Goal: Find specific page/section

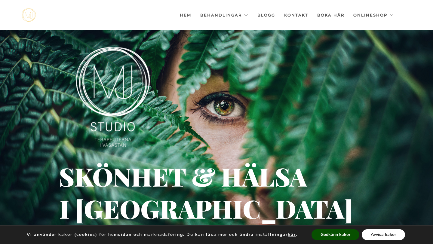
click at [389, 236] on button "Avvisa kakor" at bounding box center [383, 235] width 43 height 11
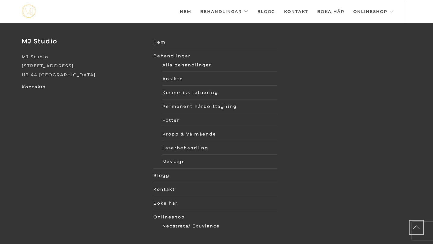
scroll to position [2088, 0]
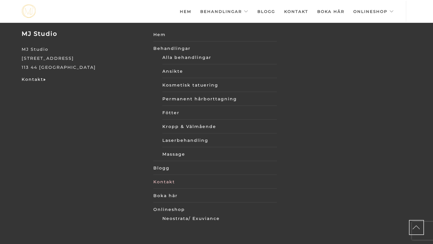
click at [168, 178] on link "Kontakt" at bounding box center [215, 182] width 124 height 9
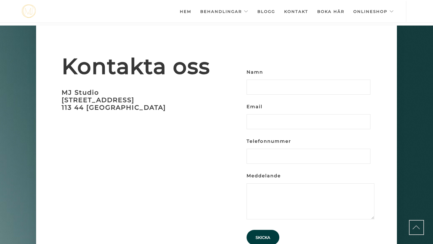
scroll to position [1806, 0]
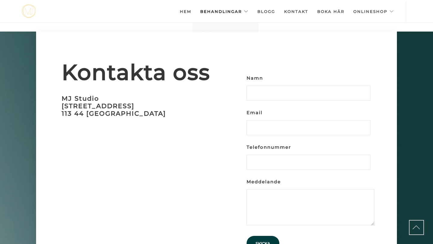
click at [247, 11] on link "Behandlingar" at bounding box center [224, 11] width 48 height 21
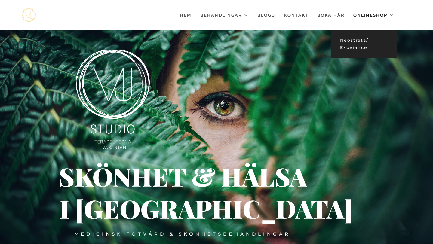
click at [361, 42] on link "Neostrata/ Exuviance" at bounding box center [364, 44] width 66 height 18
